Goal: Task Accomplishment & Management: Use online tool/utility

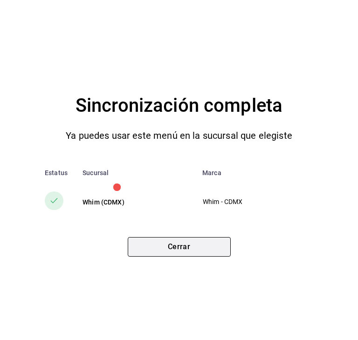
click at [166, 245] on button "Cerrar" at bounding box center [179, 247] width 103 height 20
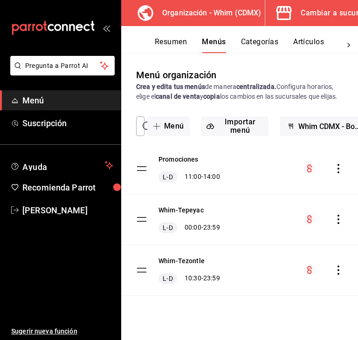
click at [54, 104] on span "Menú" at bounding box center [67, 100] width 91 height 13
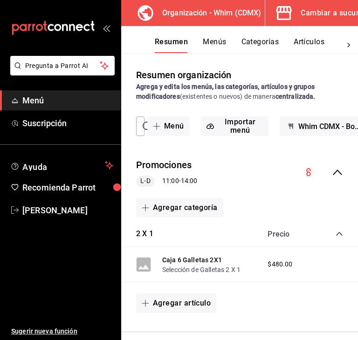
click at [337, 14] on div "Cambiar a sucursal" at bounding box center [334, 13] width 68 height 13
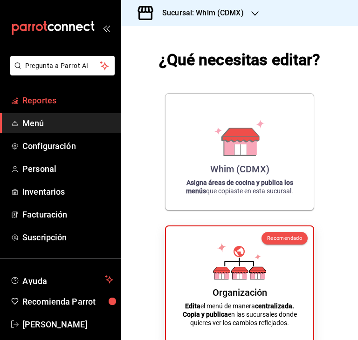
click at [39, 100] on span "Reportes" at bounding box center [67, 100] width 91 height 13
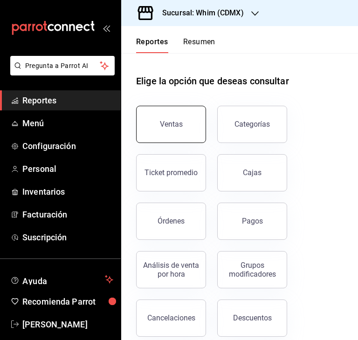
click at [184, 108] on button "Ventas" at bounding box center [171, 124] width 70 height 37
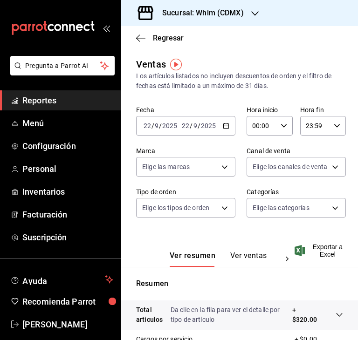
click at [224, 126] on icon "button" at bounding box center [226, 125] width 7 height 7
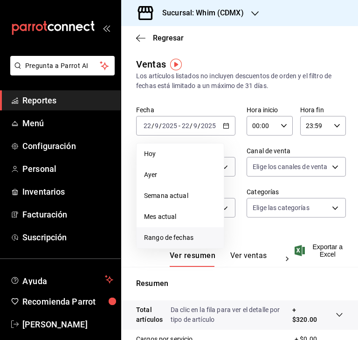
click at [169, 241] on span "Rango de fechas" at bounding box center [180, 238] width 72 height 10
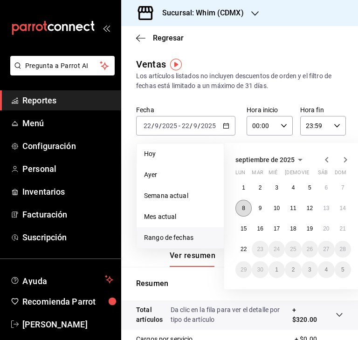
click at [243, 208] on abbr "8" at bounding box center [243, 208] width 3 height 7
click at [338, 204] on button "14" at bounding box center [342, 208] width 16 height 17
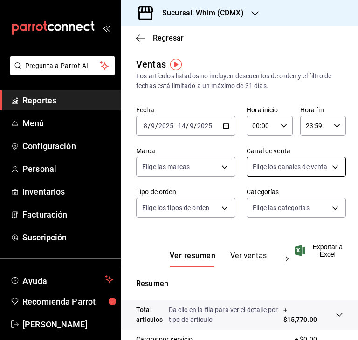
click at [264, 170] on body "Pregunta a Parrot AI Reportes Menú Configuración Personal Inventarios Facturaci…" at bounding box center [179, 170] width 358 height 340
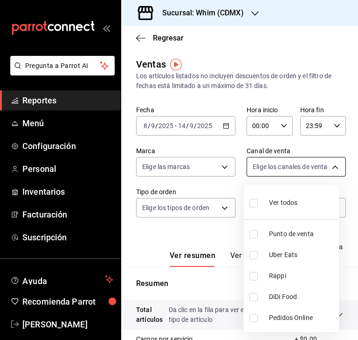
click at [264, 170] on div at bounding box center [179, 170] width 358 height 340
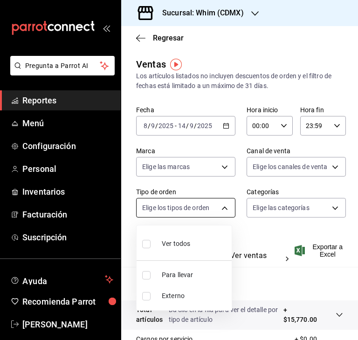
click at [220, 207] on body "Pregunta a Parrot AI Reportes Menú Configuración Personal Inventarios Facturaci…" at bounding box center [179, 170] width 358 height 340
click at [220, 207] on div at bounding box center [179, 170] width 358 height 340
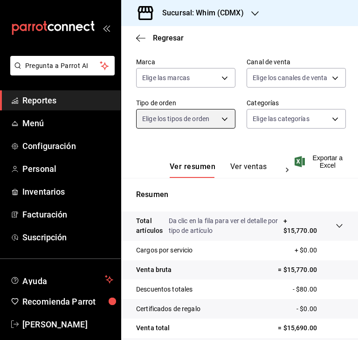
scroll to position [167, 0]
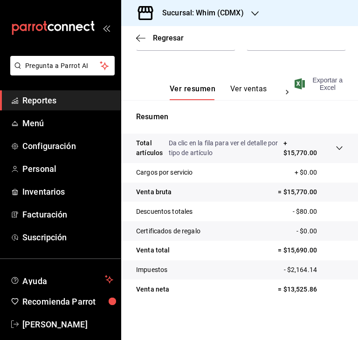
click at [325, 79] on span "Exportar a Excel" at bounding box center [319, 83] width 47 height 15
